Goal: Task Accomplishment & Management: Manage account settings

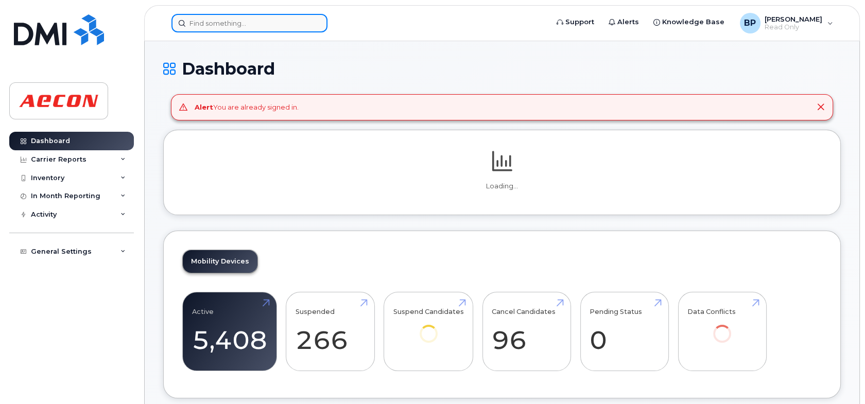
click at [254, 24] on input at bounding box center [250, 23] width 156 height 19
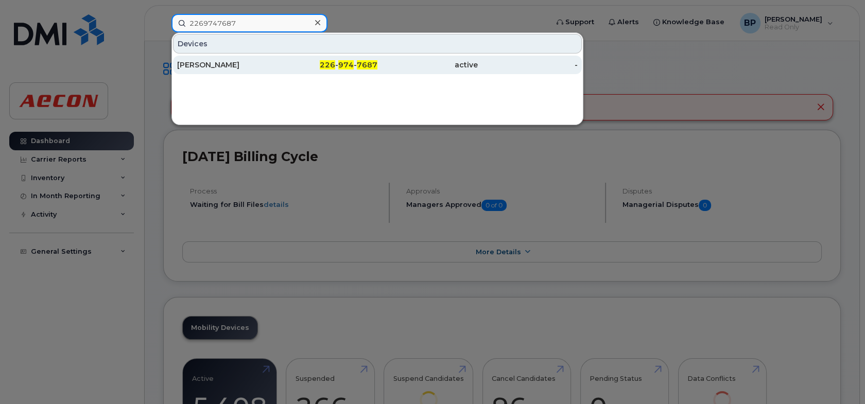
type input "2269747687"
click at [241, 58] on div "[PERSON_NAME]" at bounding box center [227, 65] width 100 height 19
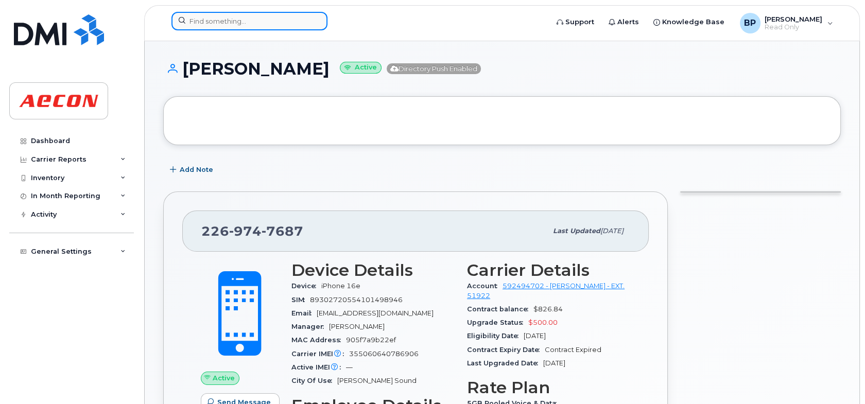
click at [294, 16] on input at bounding box center [250, 21] width 156 height 19
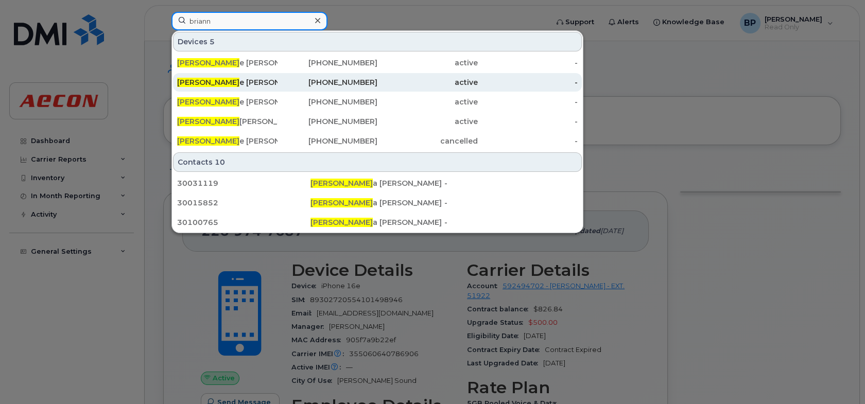
type input "briann"
click at [258, 81] on div "Briann e Peters" at bounding box center [227, 82] width 100 height 10
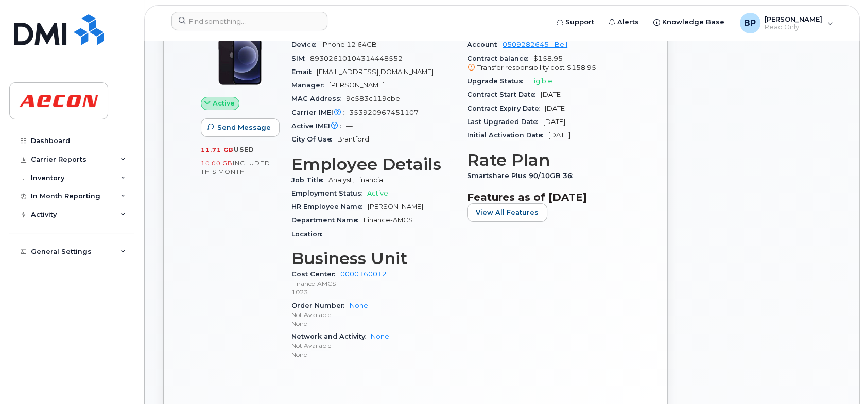
scroll to position [258, 0]
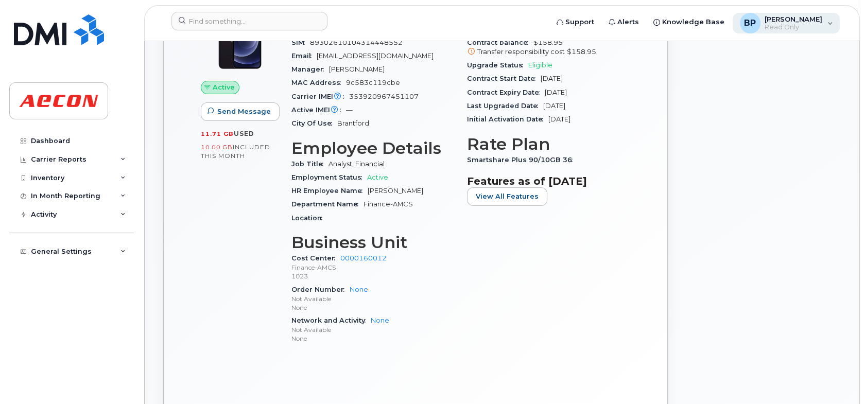
click at [820, 26] on span "Read Only" at bounding box center [794, 27] width 58 height 8
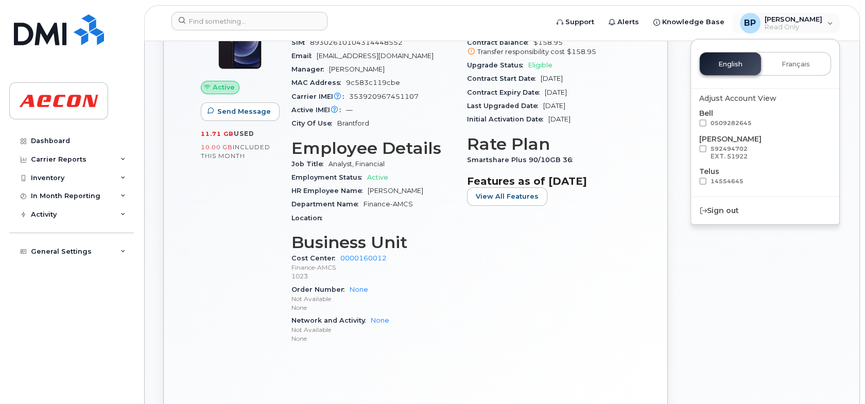
click at [599, 315] on div "Carrier Details Account 0509282645 - Bell Contract balance $158.95 Transfer res…" at bounding box center [549, 178] width 176 height 362
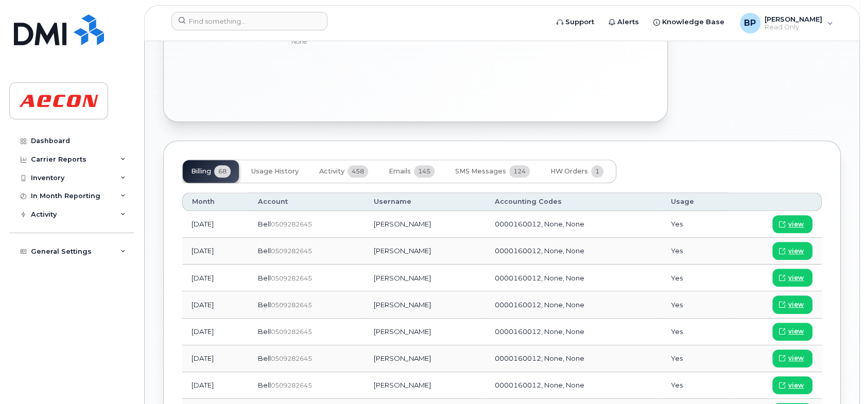
scroll to position [567, 0]
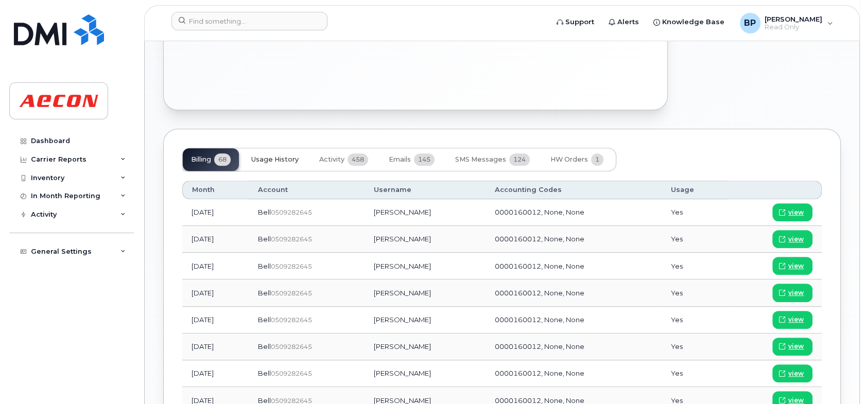
click at [259, 159] on span "Usage History" at bounding box center [274, 160] width 47 height 8
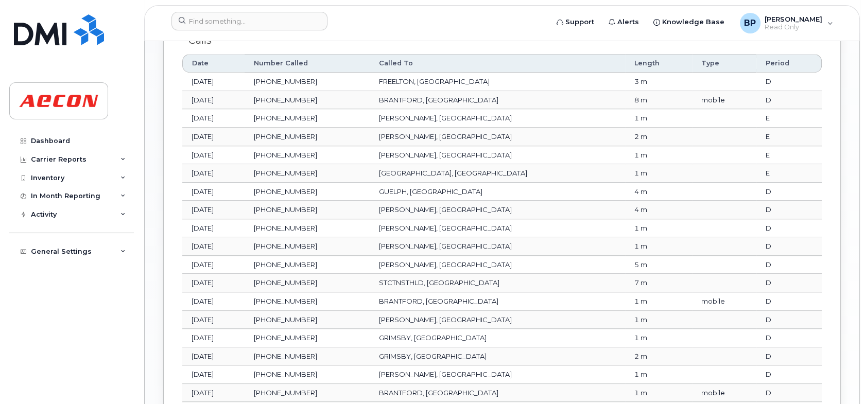
scroll to position [1182, 0]
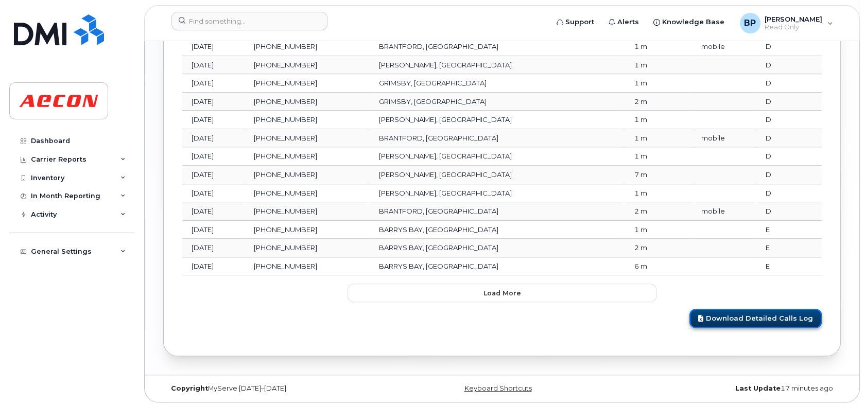
click at [774, 311] on link "Download Detailed Calls Log" at bounding box center [756, 318] width 132 height 19
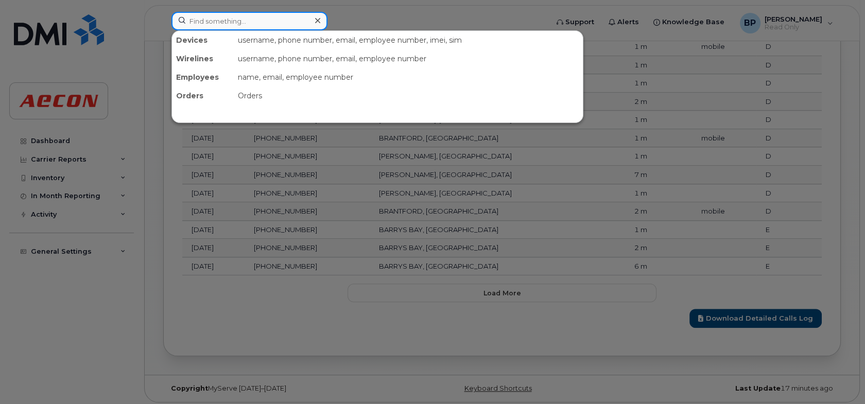
click at [232, 18] on input at bounding box center [250, 21] width 156 height 19
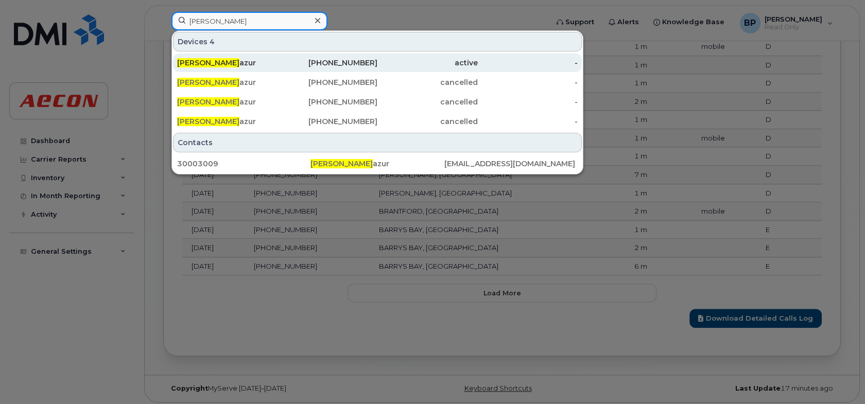
type input "marcin m"
click at [231, 63] on div "Marcin M azur" at bounding box center [227, 63] width 100 height 10
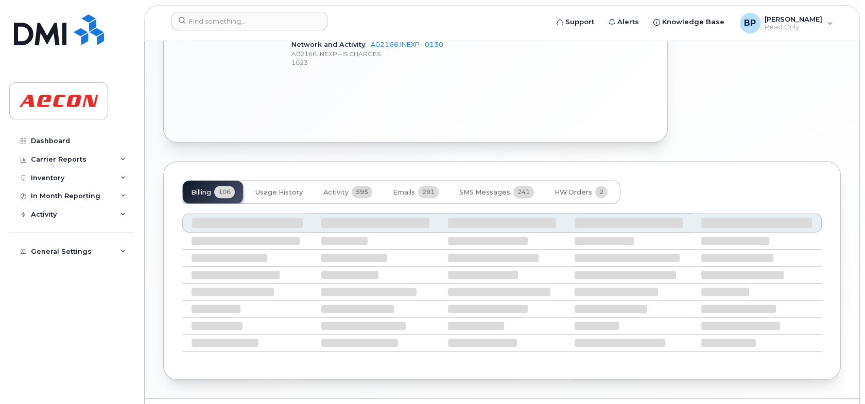
scroll to position [695, 0]
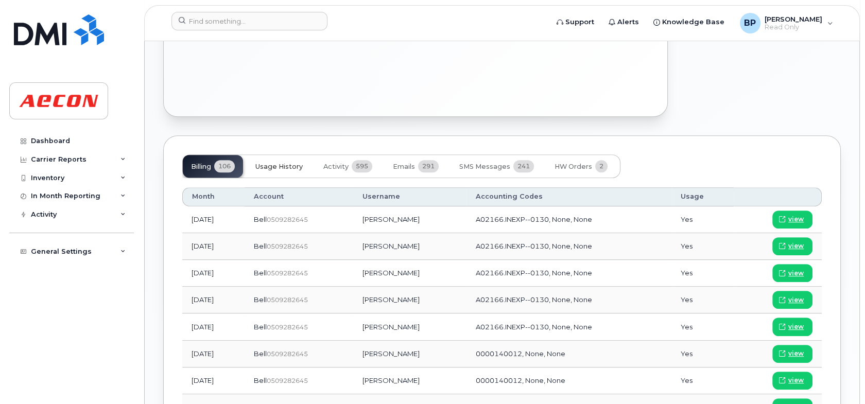
click at [271, 168] on span "Usage History" at bounding box center [279, 167] width 47 height 8
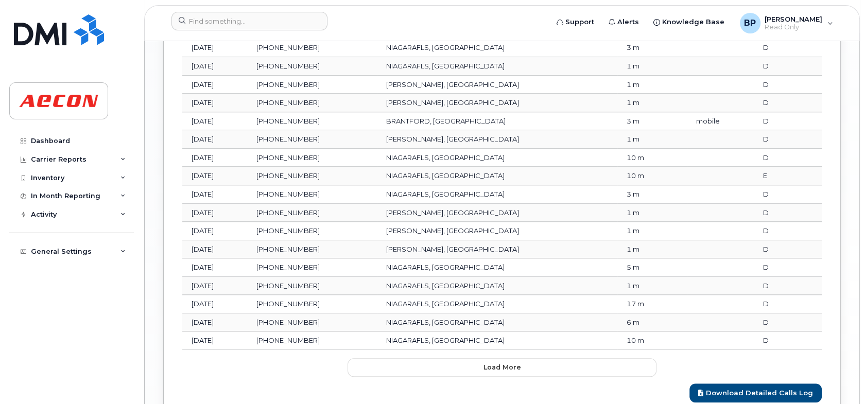
scroll to position [1262, 0]
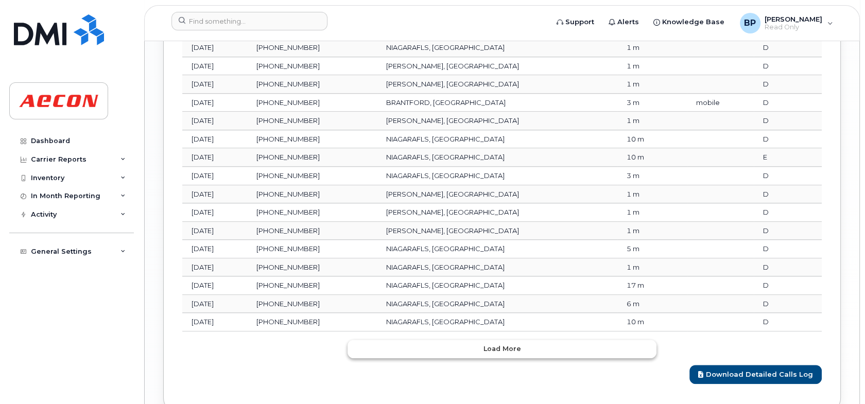
click at [492, 346] on span "Load more" at bounding box center [503, 349] width 38 height 10
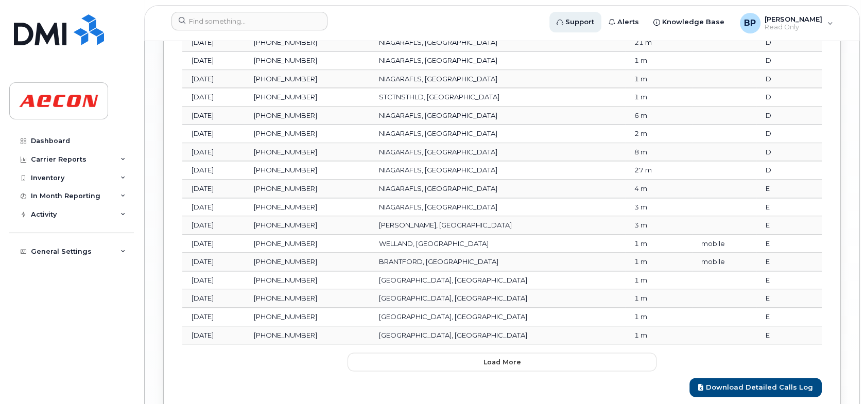
scroll to position [1726, 0]
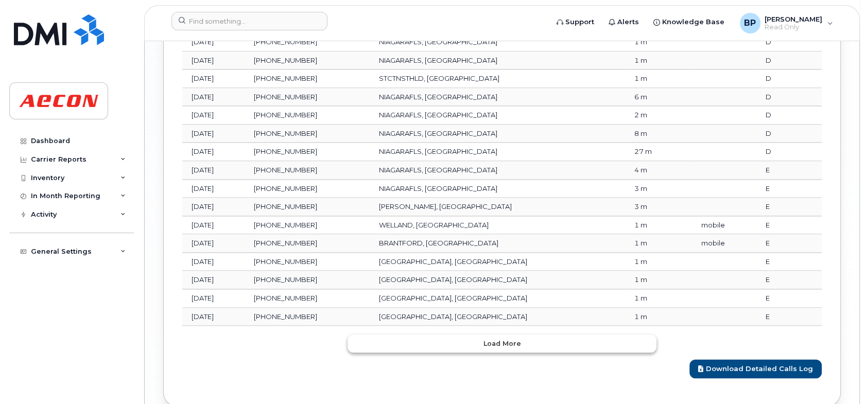
click at [525, 334] on button "Load more" at bounding box center [502, 343] width 309 height 19
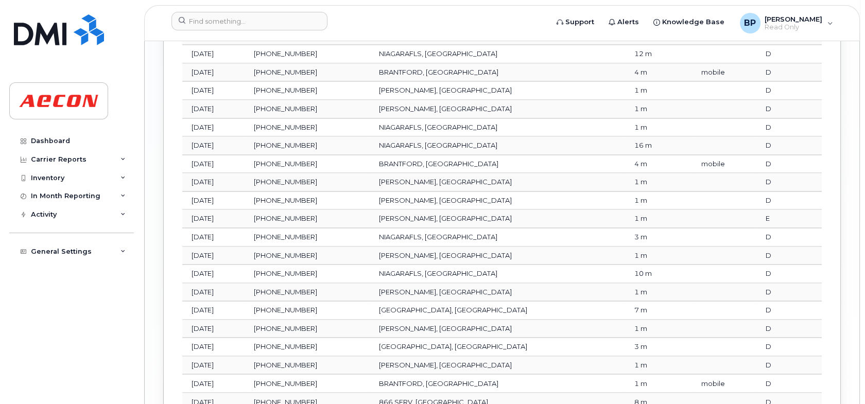
scroll to position [2138, 0]
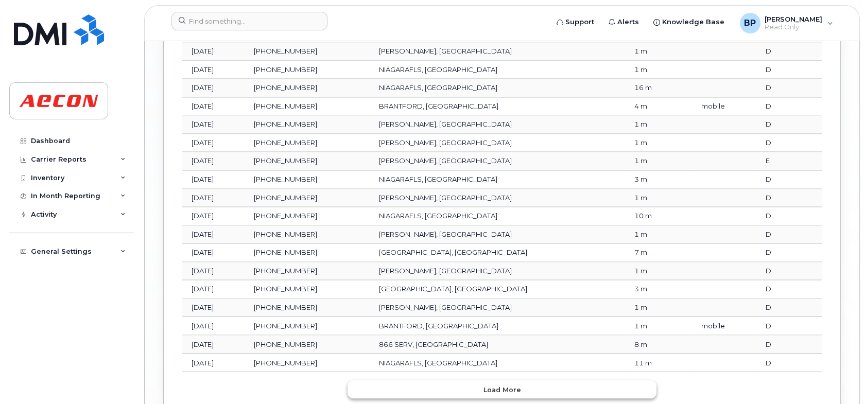
click at [507, 385] on span "Load more" at bounding box center [503, 390] width 38 height 10
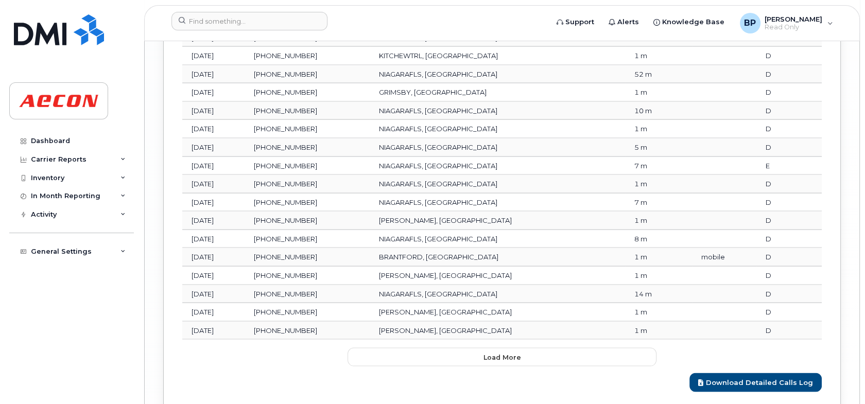
scroll to position [2653, 0]
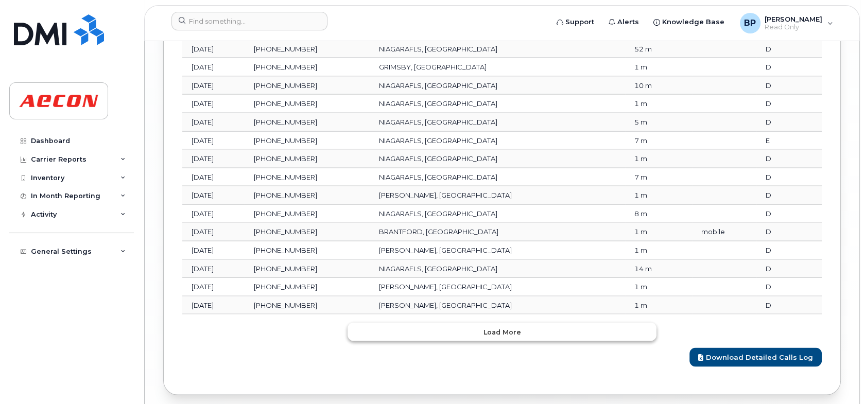
click at [541, 323] on button "Load more" at bounding box center [502, 332] width 309 height 19
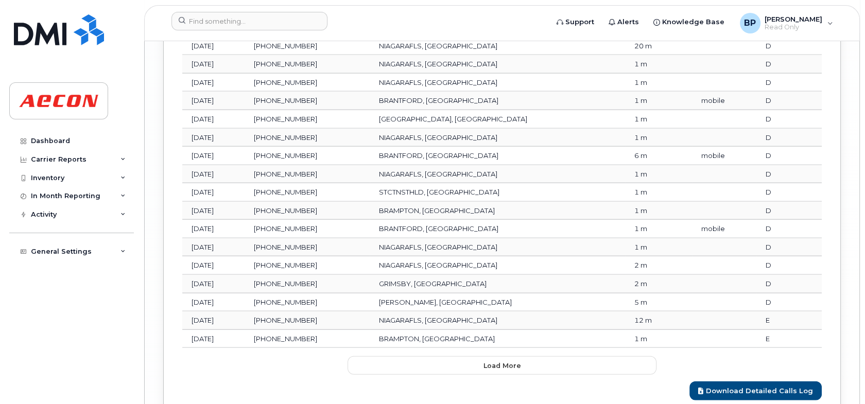
scroll to position [3142, 0]
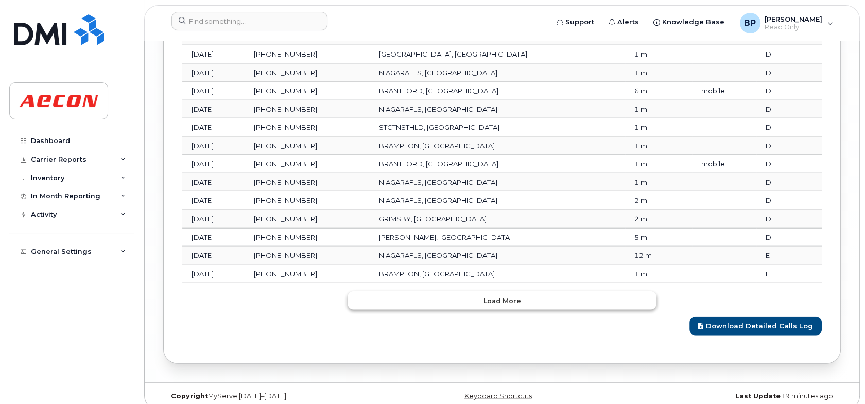
click at [519, 296] on button "Load more" at bounding box center [502, 301] width 309 height 19
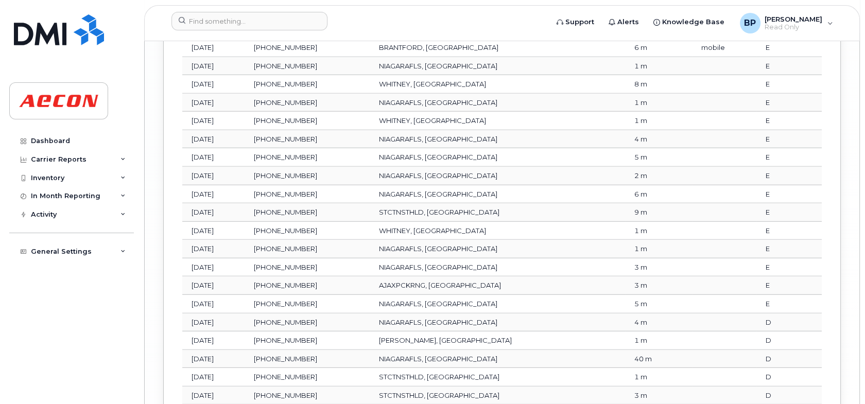
scroll to position [3503, 0]
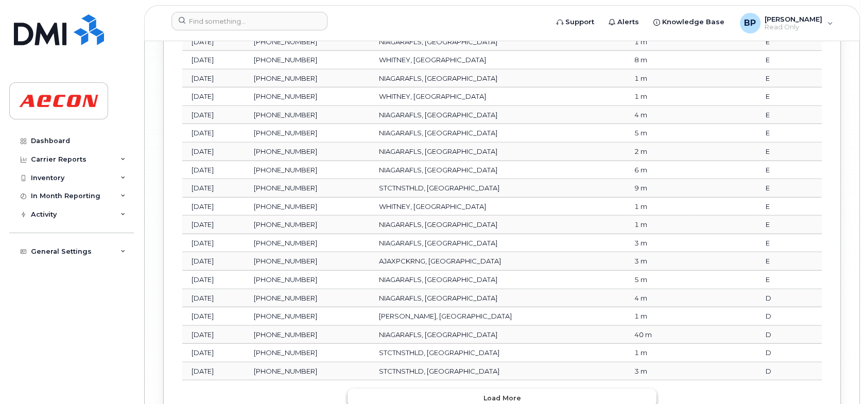
click at [501, 394] on span "Load more" at bounding box center [503, 399] width 38 height 10
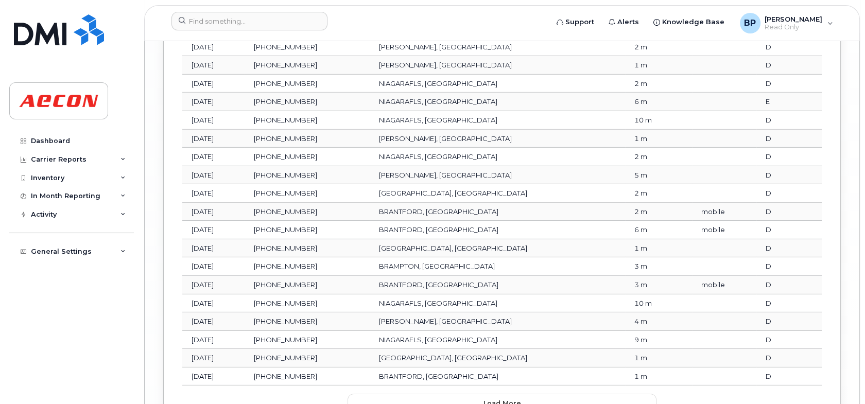
scroll to position [4018, 0]
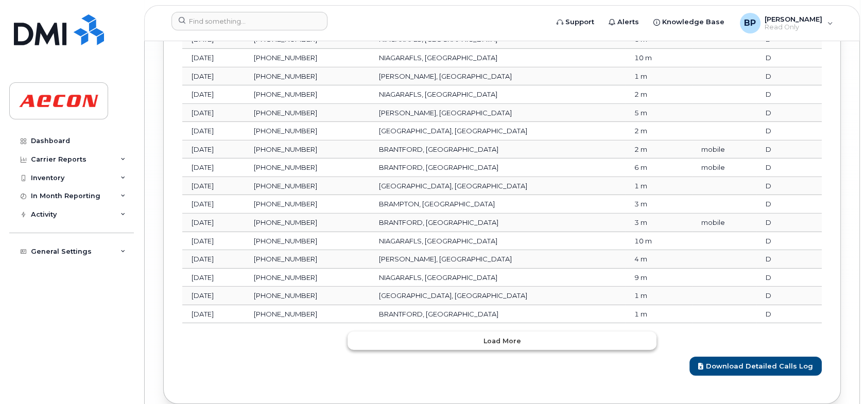
click at [523, 332] on button "Load more" at bounding box center [502, 341] width 309 height 19
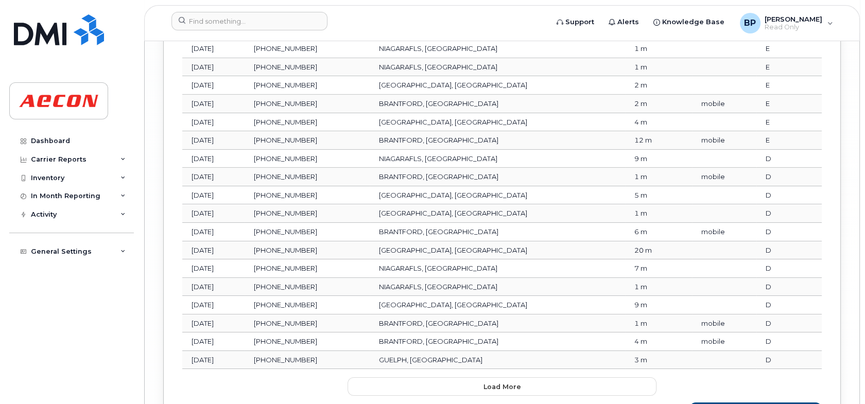
scroll to position [4482, 0]
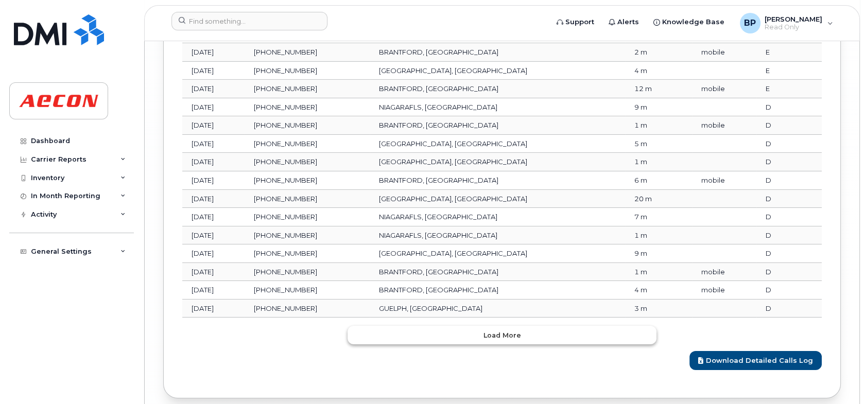
click at [496, 331] on span "Load more" at bounding box center [503, 336] width 38 height 10
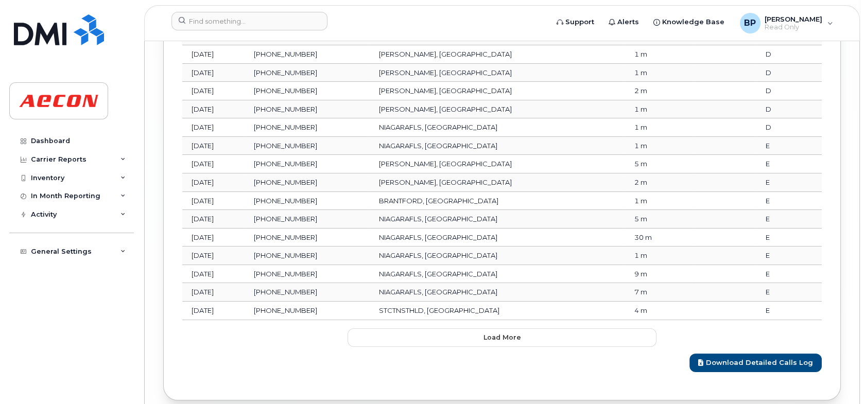
scroll to position [4945, 0]
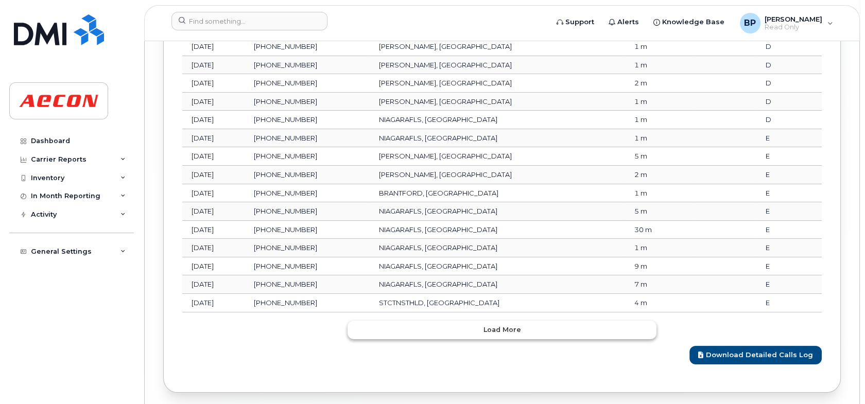
click at [542, 321] on button "Load more" at bounding box center [502, 330] width 309 height 19
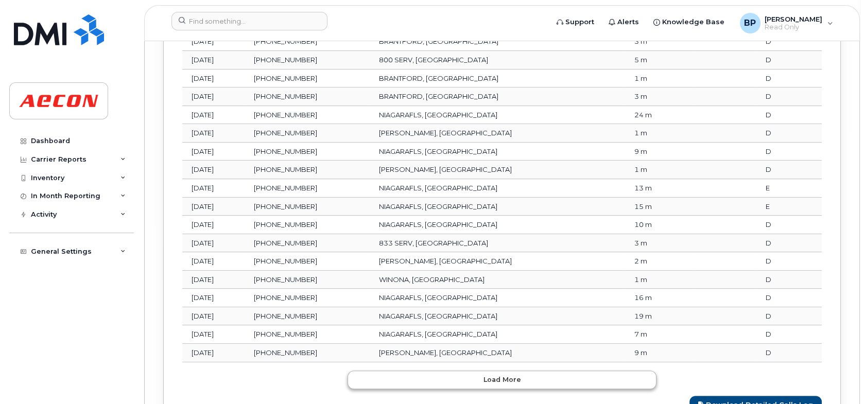
scroll to position [5423, 0]
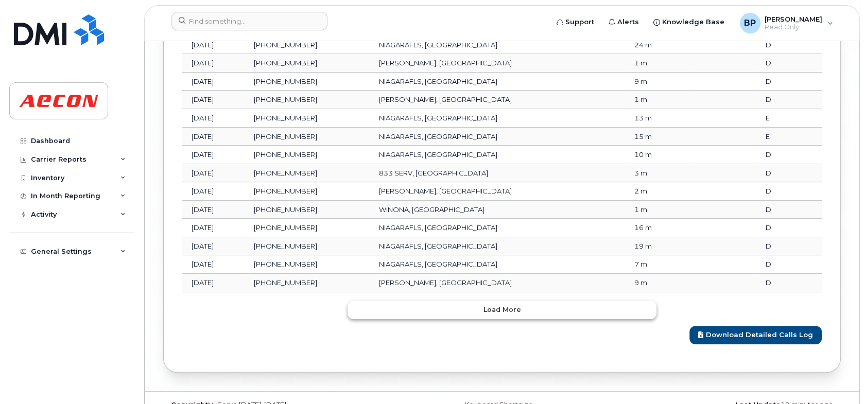
click at [514, 305] on span "Load more" at bounding box center [503, 310] width 38 height 10
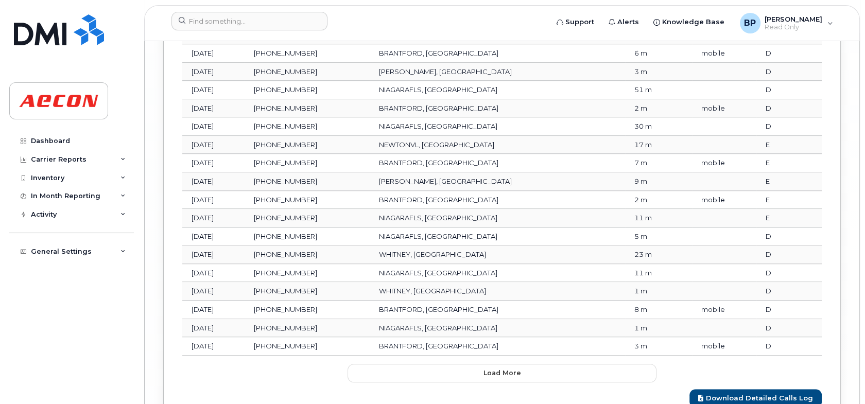
scroll to position [5835, 0]
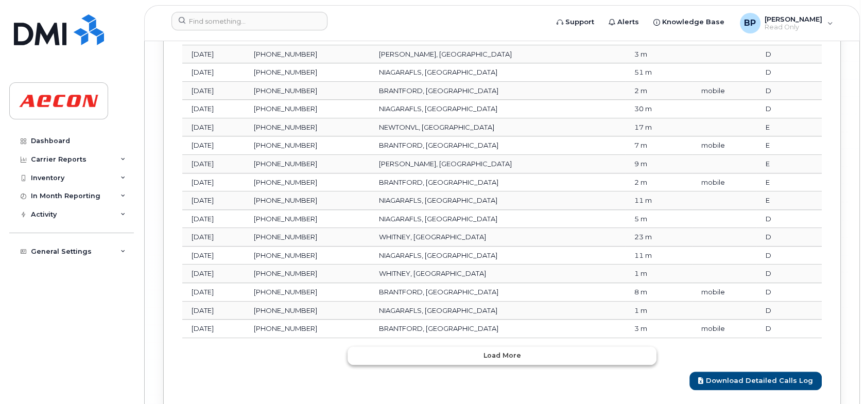
click at [508, 351] on span "Load more" at bounding box center [503, 356] width 38 height 10
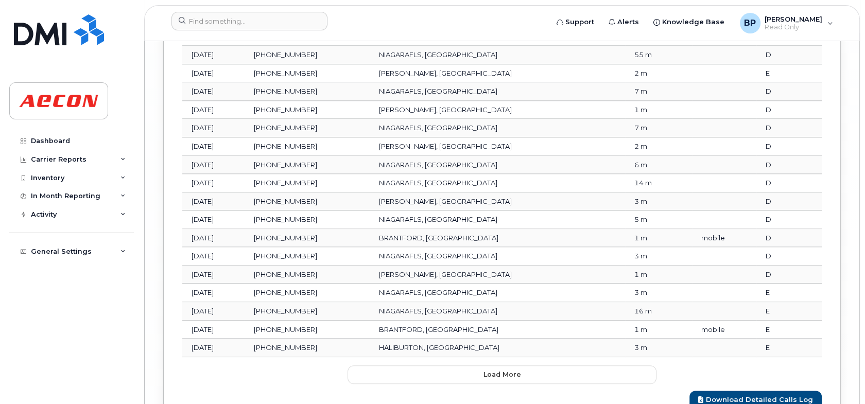
scroll to position [6299, 0]
